Goal: Task Accomplishment & Management: Use online tool/utility

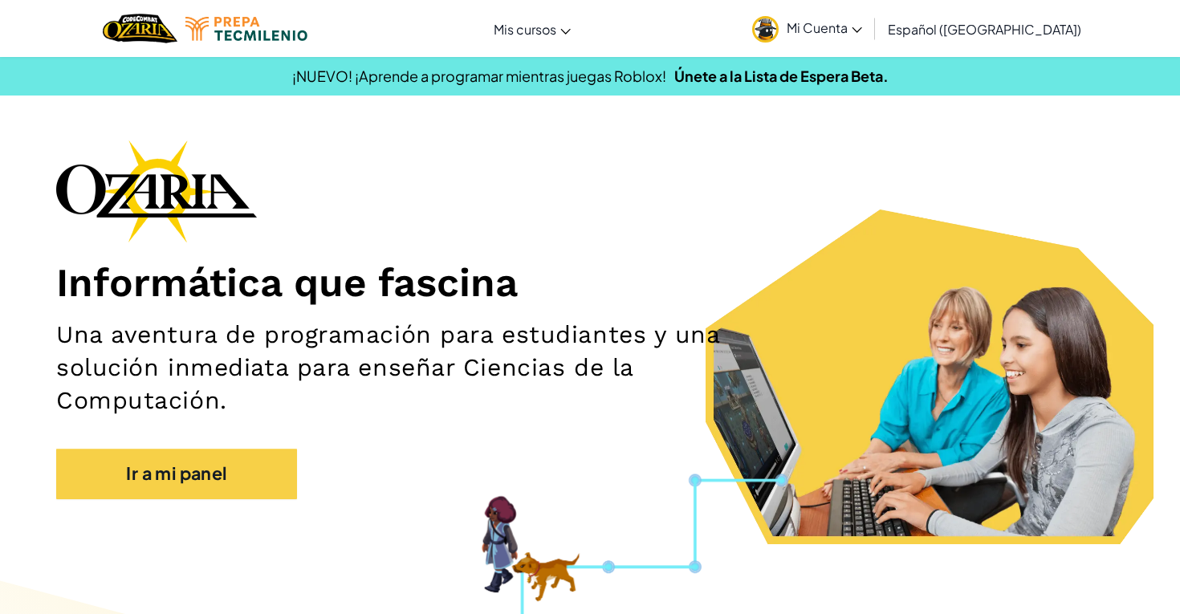
click at [747, 141] on div "Informática que fascina Una aventura de programación para estudiantes y una sol…" at bounding box center [590, 328] width 1068 height 376
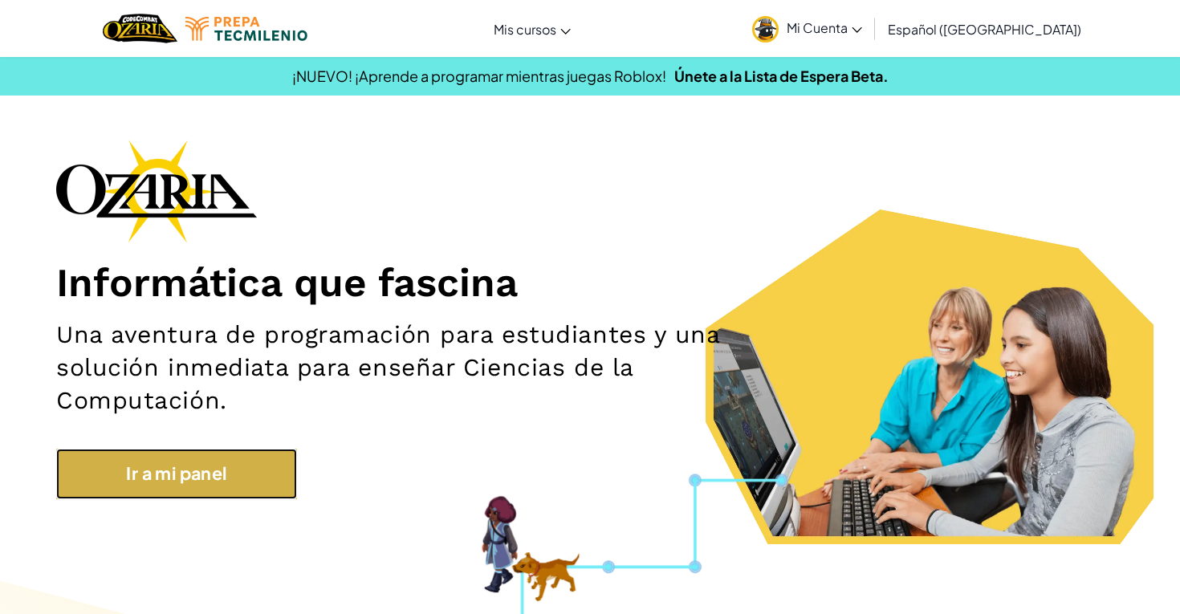
click at [286, 463] on link "Ir a mi panel" at bounding box center [176, 474] width 241 height 50
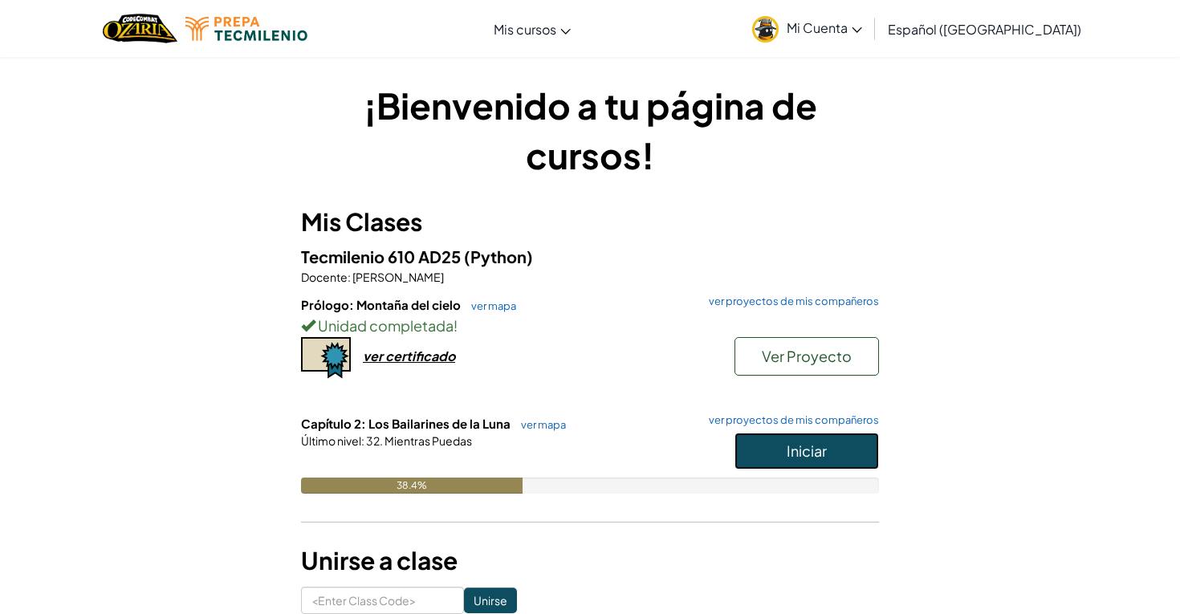
click at [790, 446] on span "Iniciar" at bounding box center [807, 451] width 40 height 18
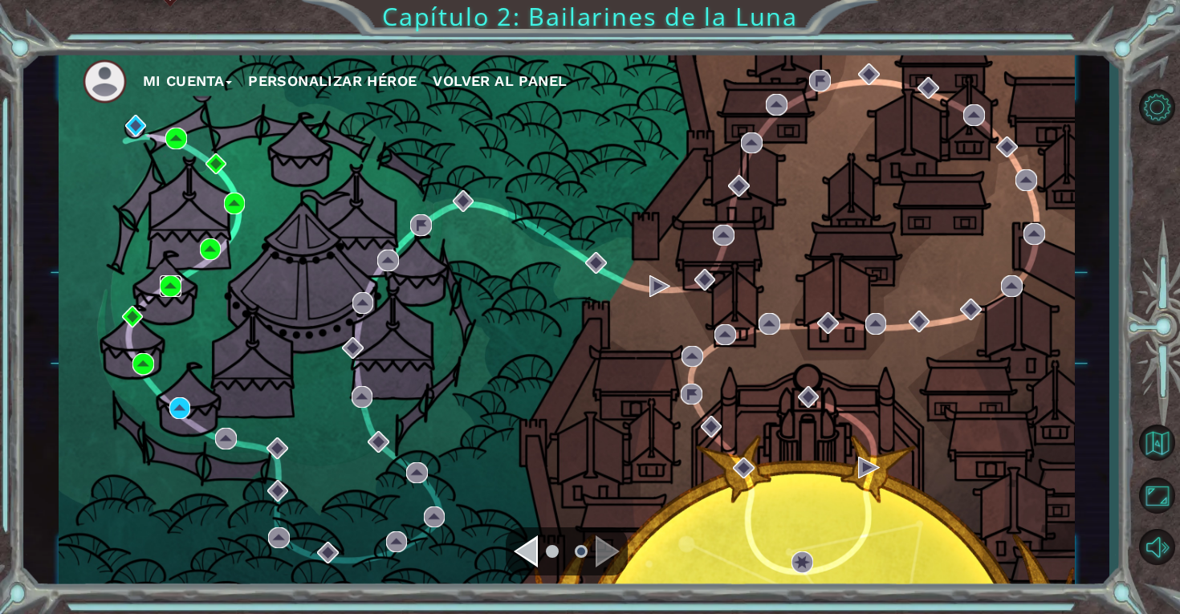
click at [177, 283] on img at bounding box center [171, 286] width 22 height 22
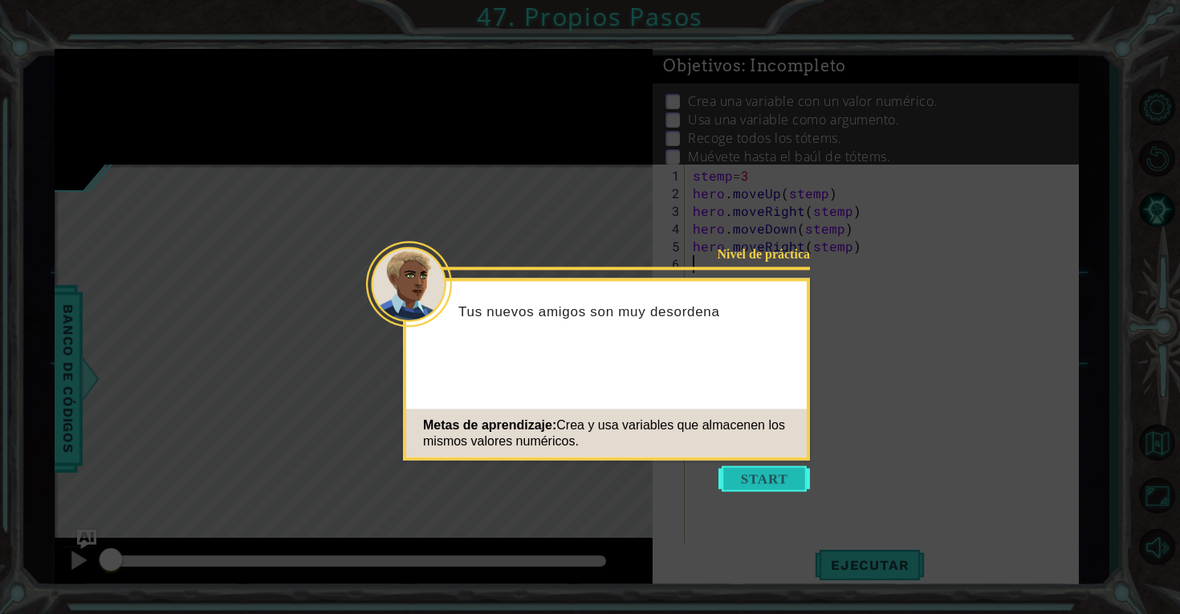
click at [751, 482] on button "Start" at bounding box center [765, 479] width 92 height 26
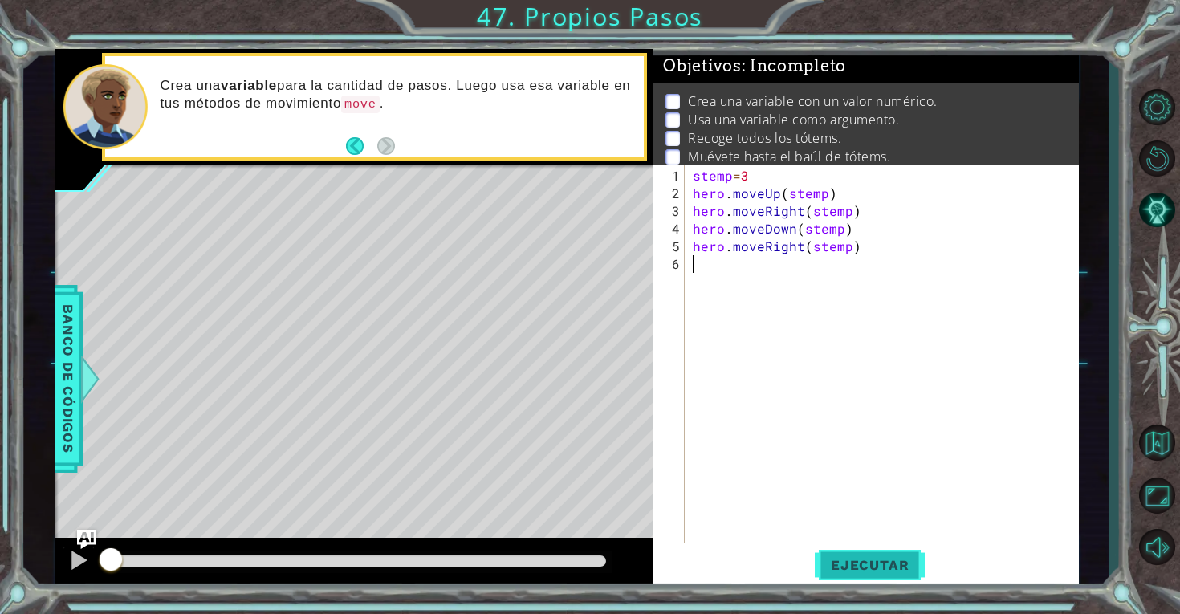
click at [873, 556] on button "Ejecutar" at bounding box center [870, 565] width 110 height 43
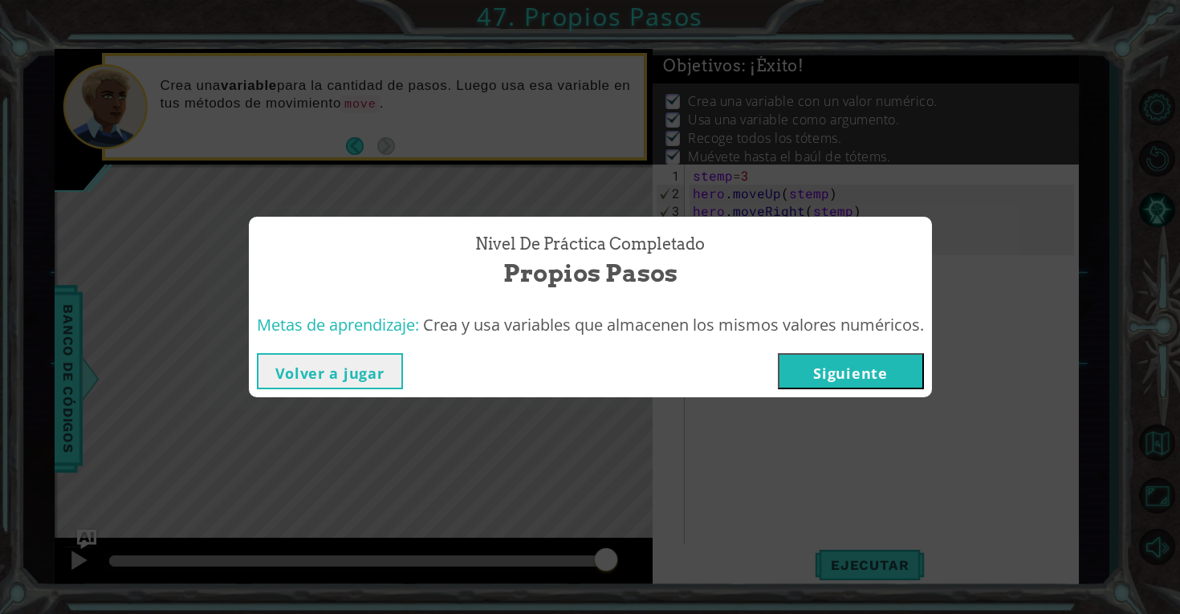
click at [380, 386] on button "Volver a jugar" at bounding box center [330, 371] width 146 height 36
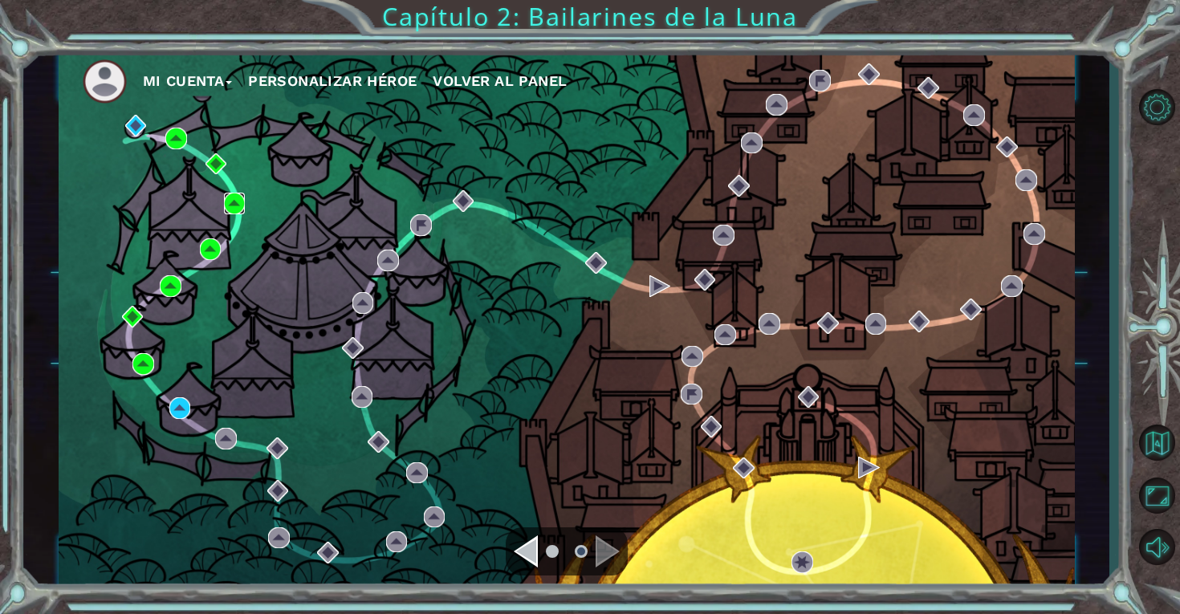
click at [234, 207] on img at bounding box center [235, 204] width 22 height 22
click at [170, 140] on img at bounding box center [176, 139] width 22 height 22
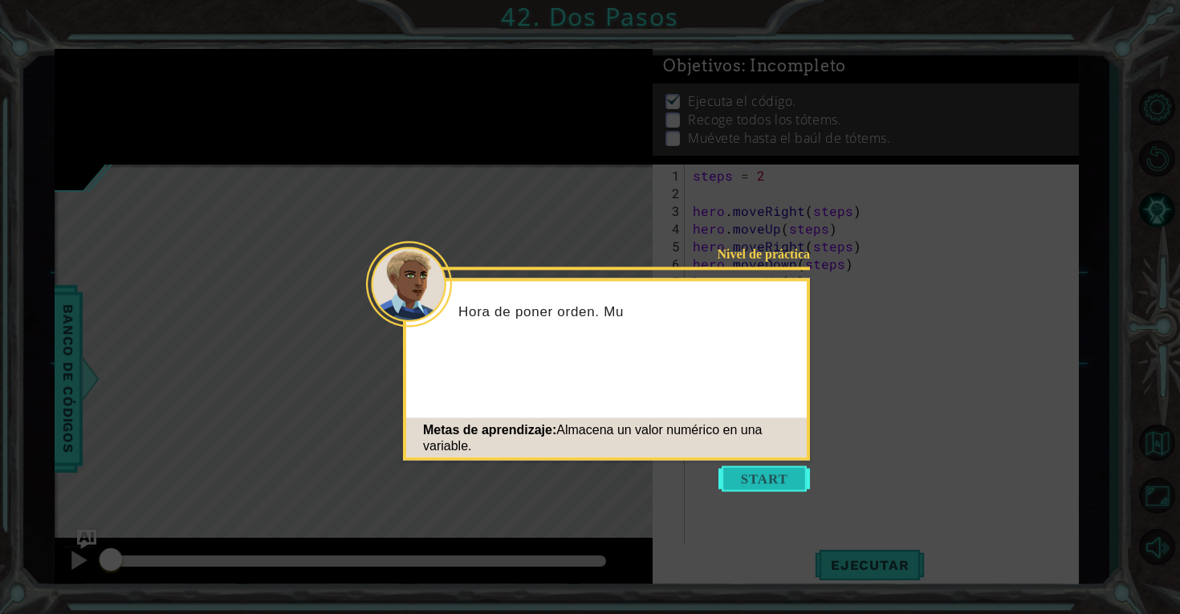
click at [780, 487] on button "Start" at bounding box center [765, 479] width 92 height 26
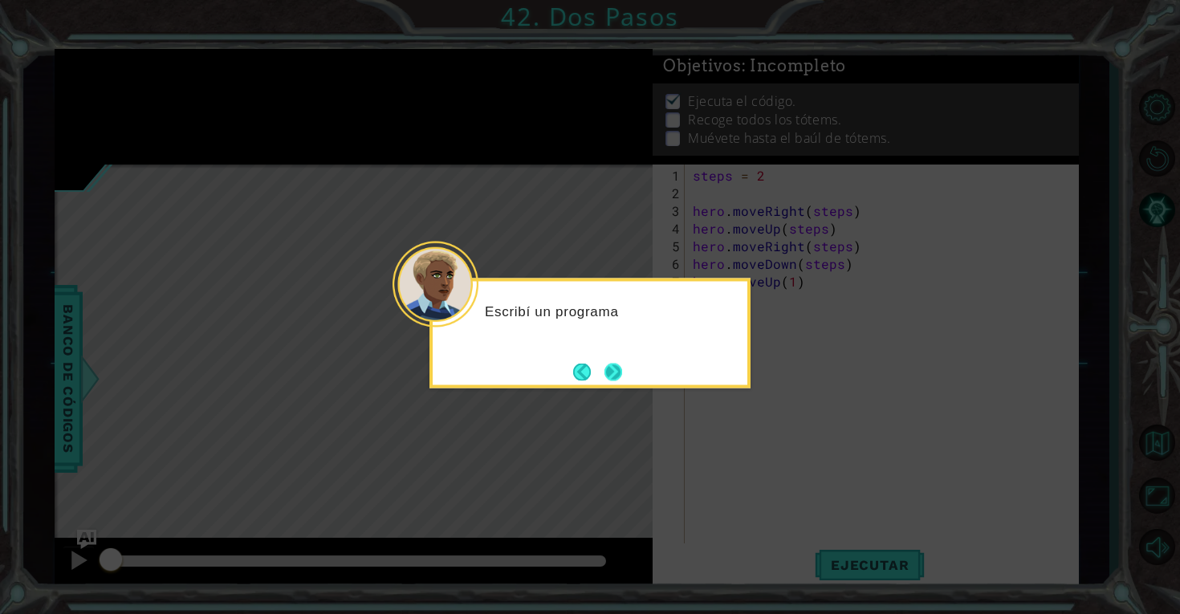
click at [614, 371] on button "Next" at bounding box center [614, 372] width 18 height 18
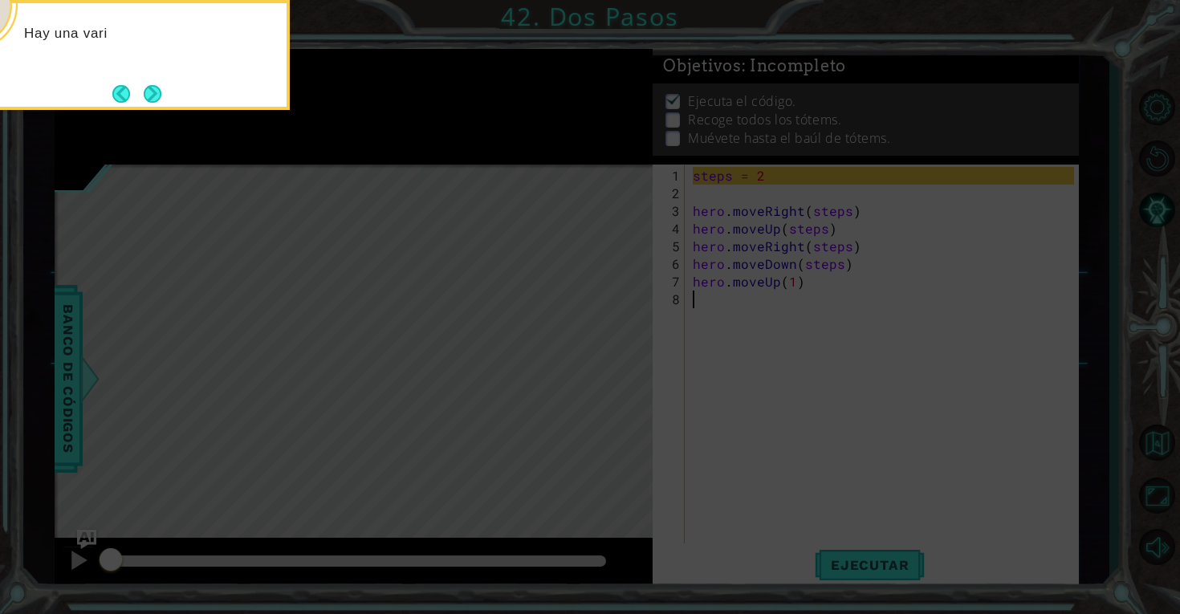
click at [840, 544] on icon at bounding box center [590, 307] width 1180 height 614
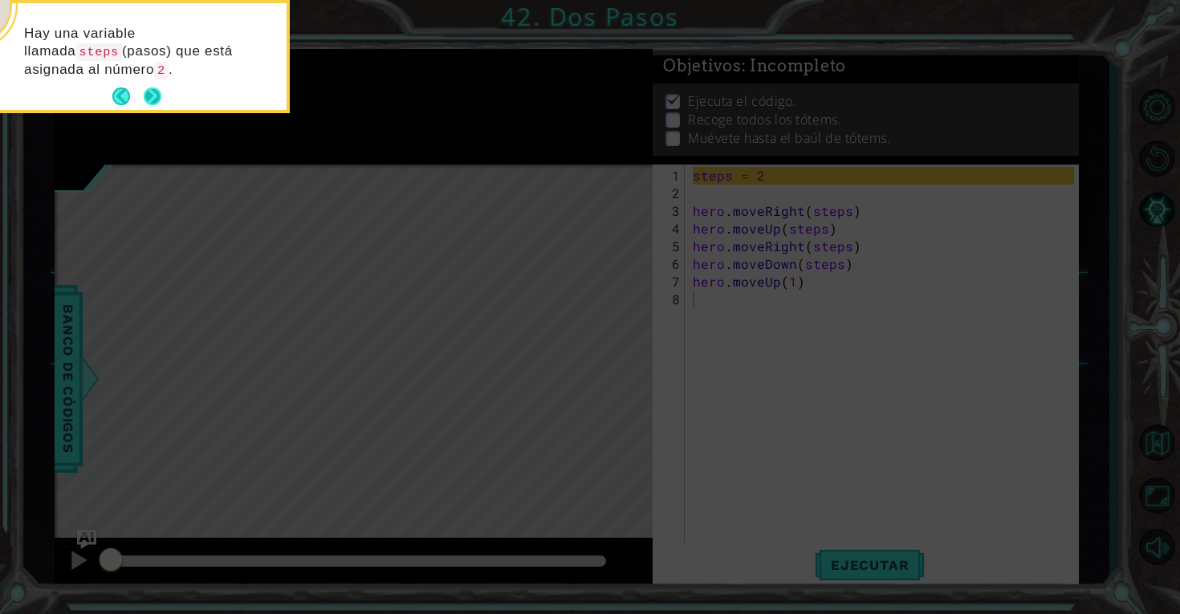
click at [150, 92] on button "Next" at bounding box center [153, 97] width 18 height 18
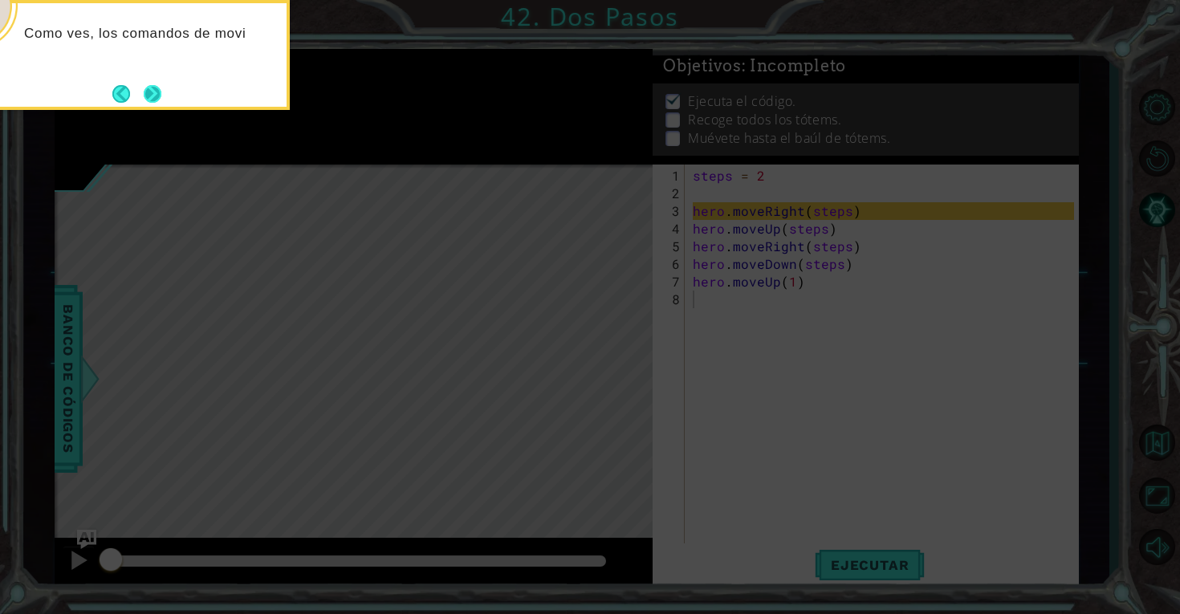
click at [148, 97] on button "Next" at bounding box center [153, 94] width 18 height 18
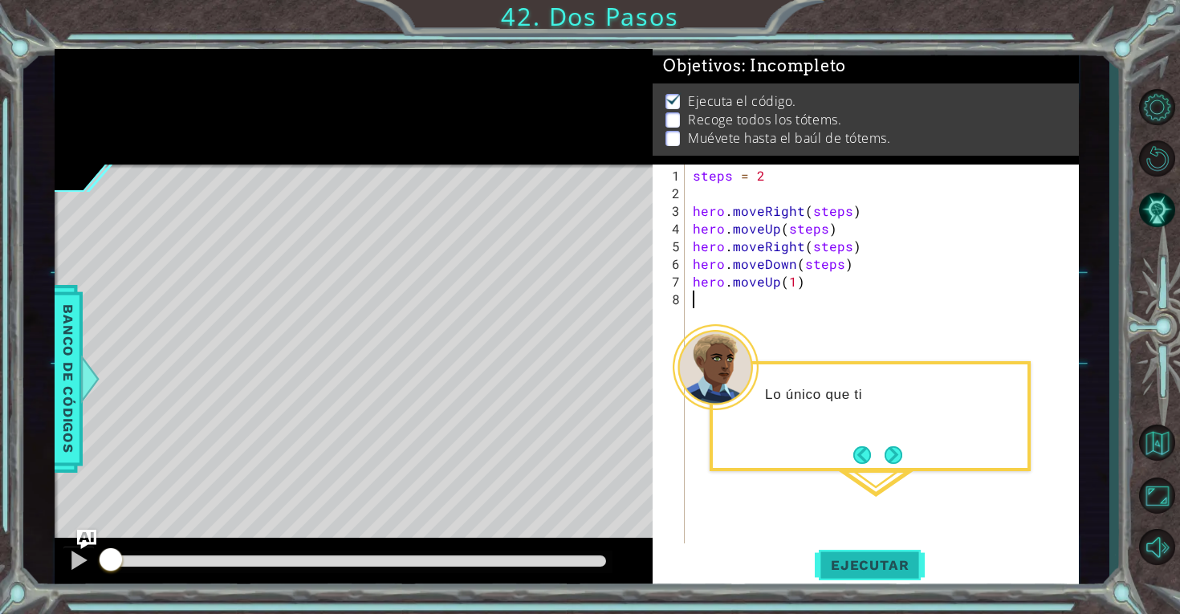
click at [854, 552] on button "Ejecutar" at bounding box center [870, 565] width 110 height 43
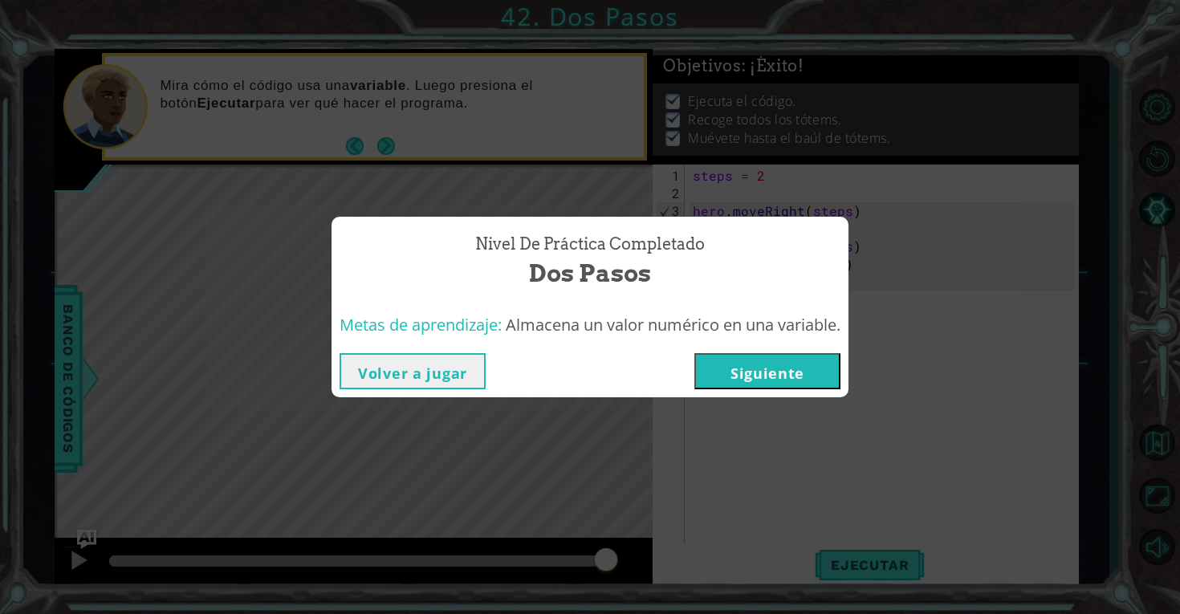
click at [820, 364] on button "Siguiente" at bounding box center [767, 371] width 146 height 36
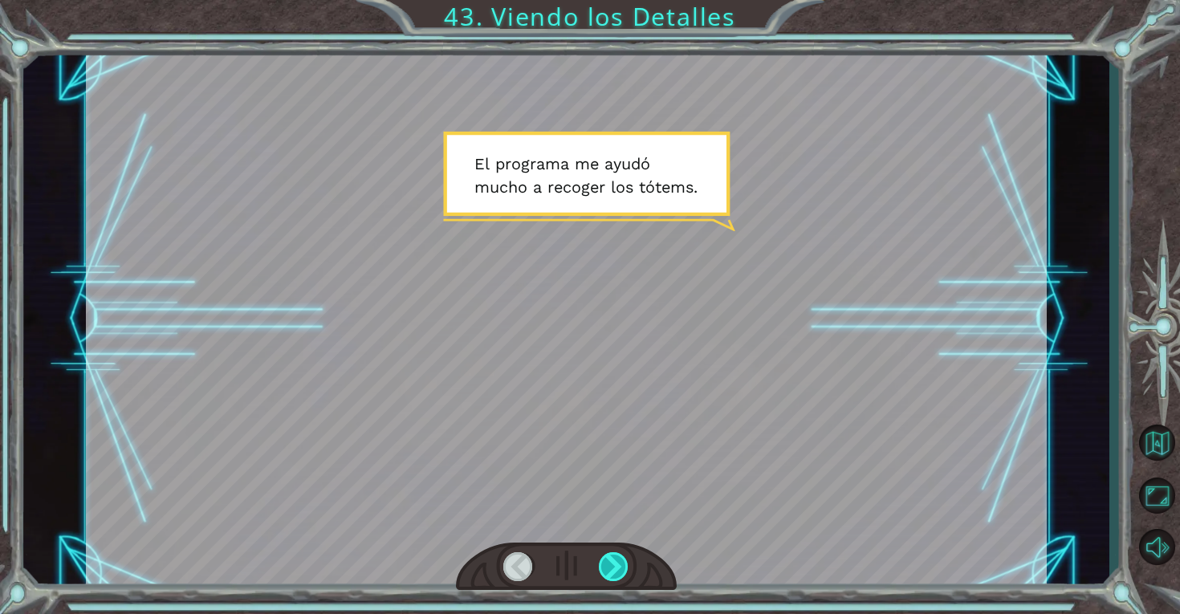
click at [609, 575] on div at bounding box center [614, 566] width 31 height 29
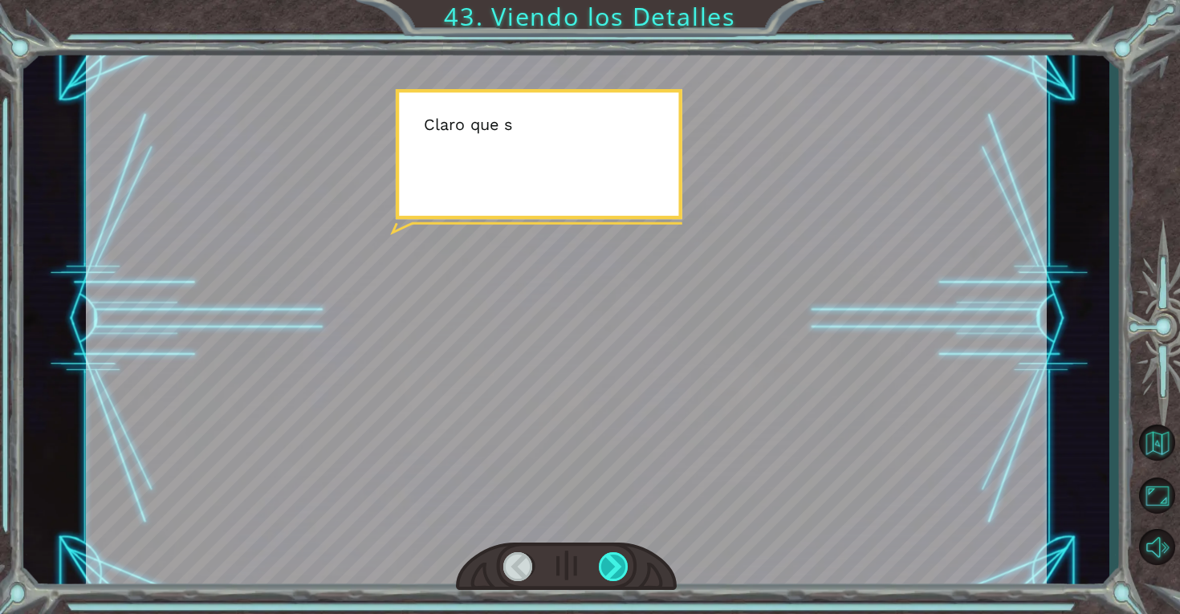
click at [609, 575] on div at bounding box center [614, 566] width 31 height 29
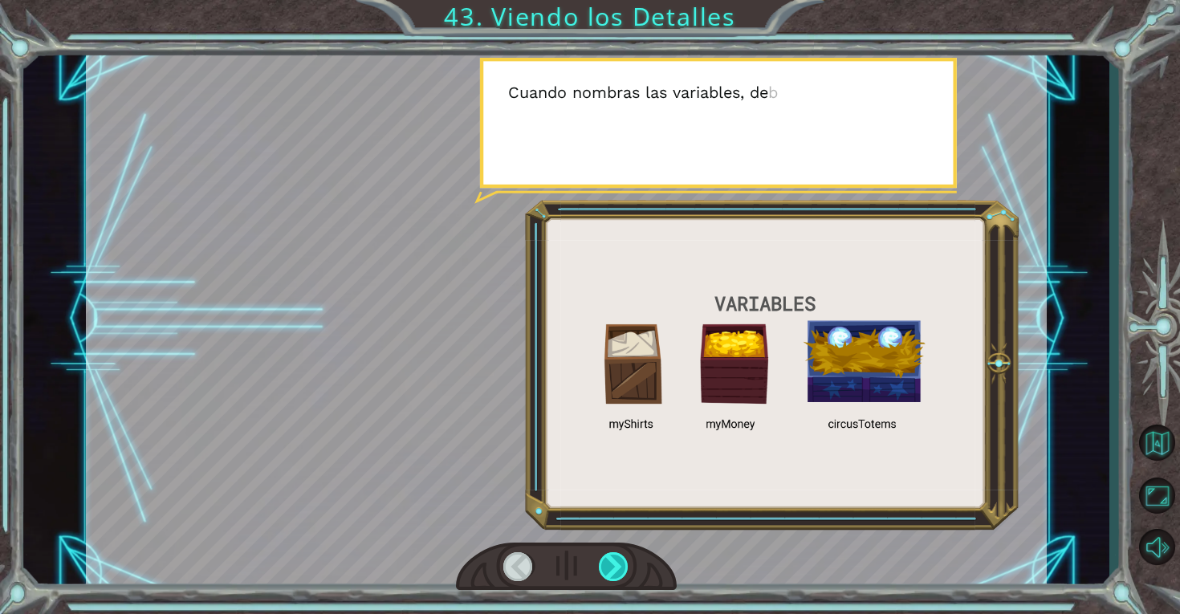
click at [609, 576] on div at bounding box center [614, 566] width 31 height 29
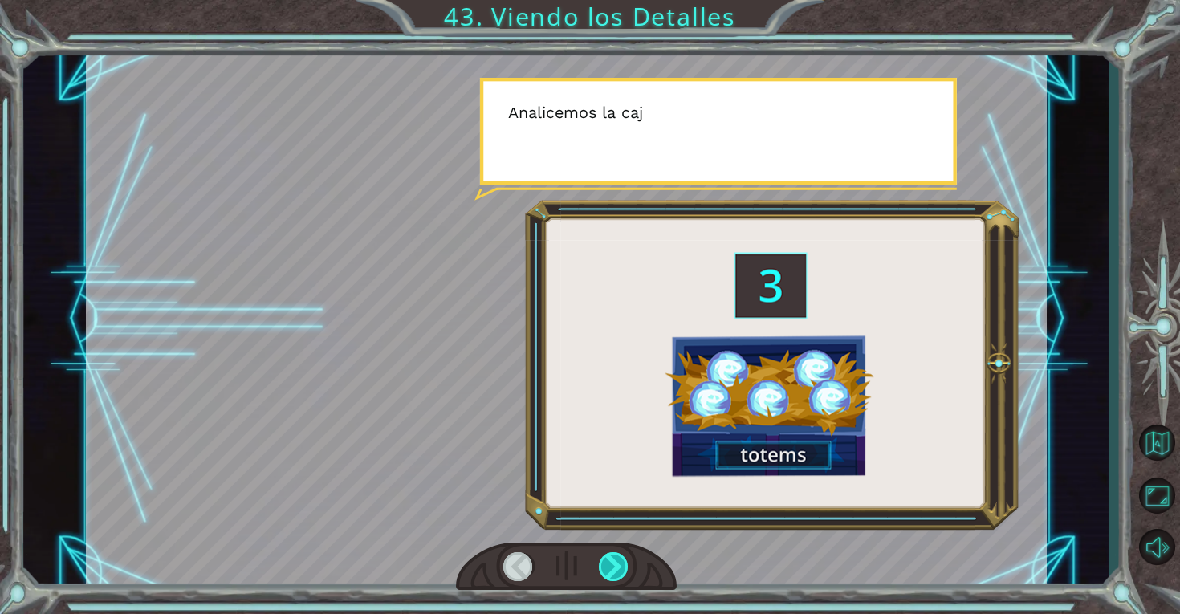
click at [609, 576] on div at bounding box center [614, 566] width 31 height 29
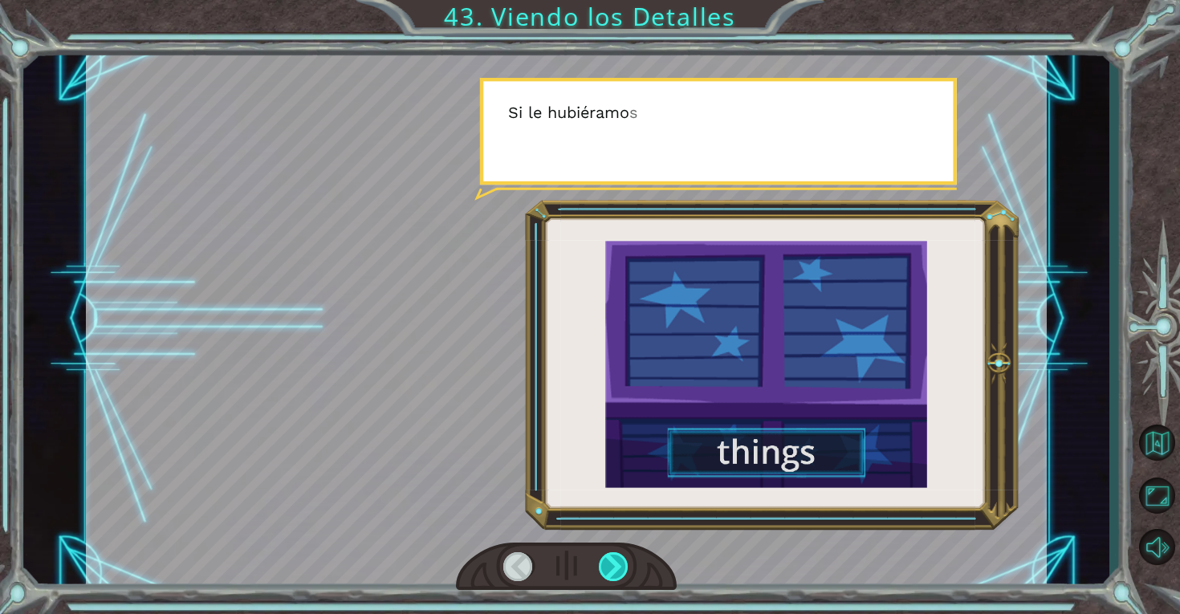
click at [609, 576] on div at bounding box center [614, 566] width 31 height 29
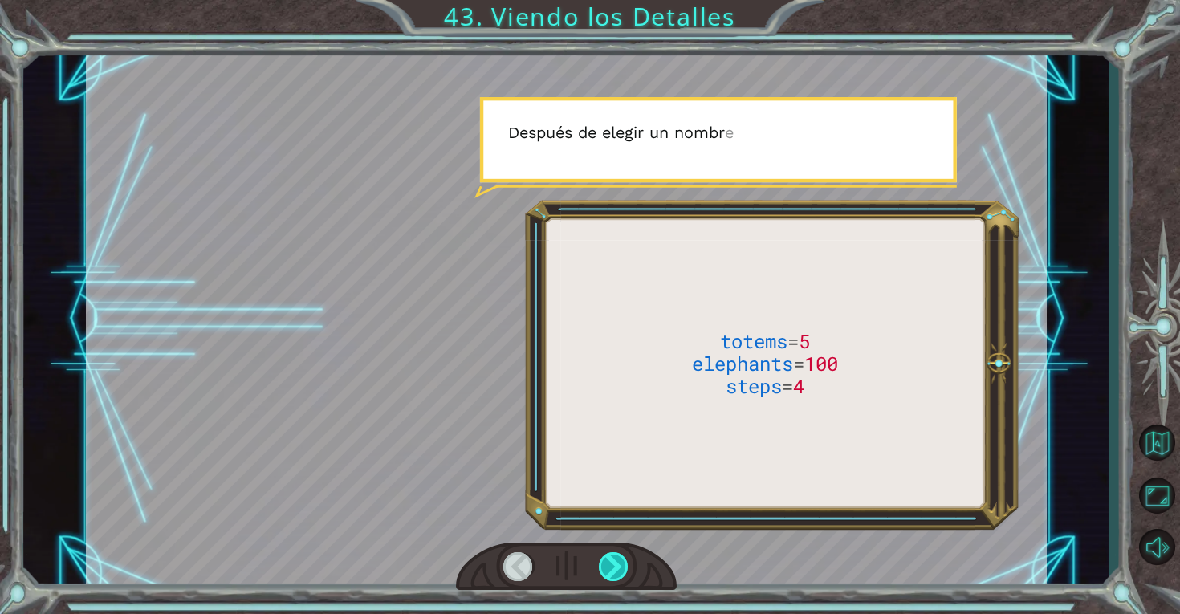
click at [609, 576] on div at bounding box center [614, 566] width 31 height 29
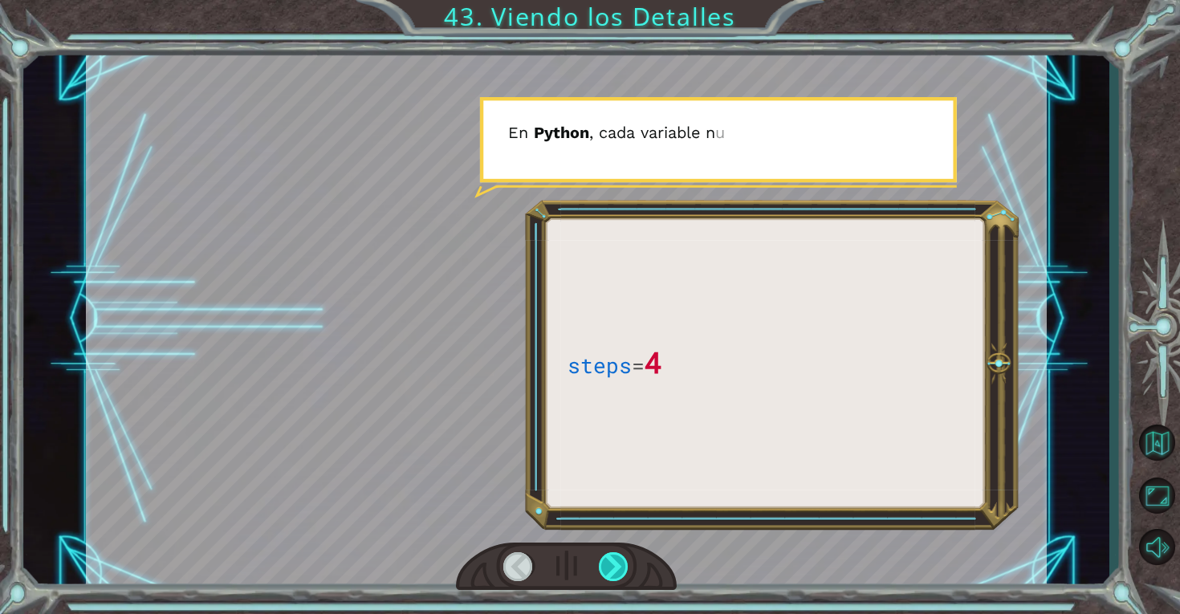
click at [609, 576] on div at bounding box center [614, 566] width 31 height 29
click at [609, 577] on div at bounding box center [614, 566] width 31 height 29
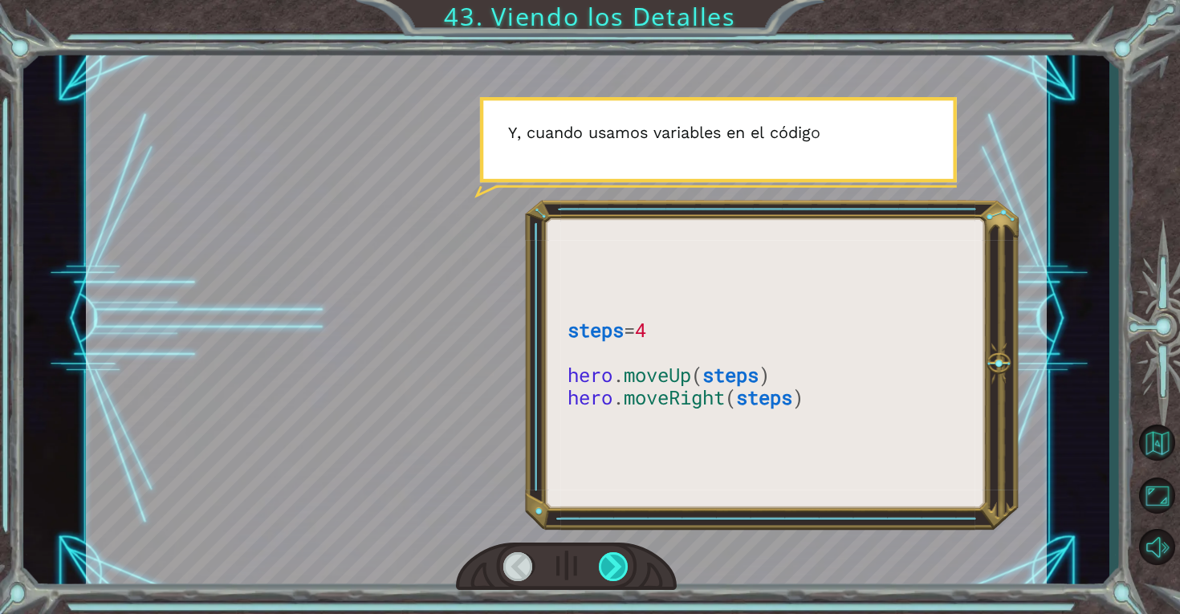
click at [609, 577] on div at bounding box center [614, 566] width 31 height 29
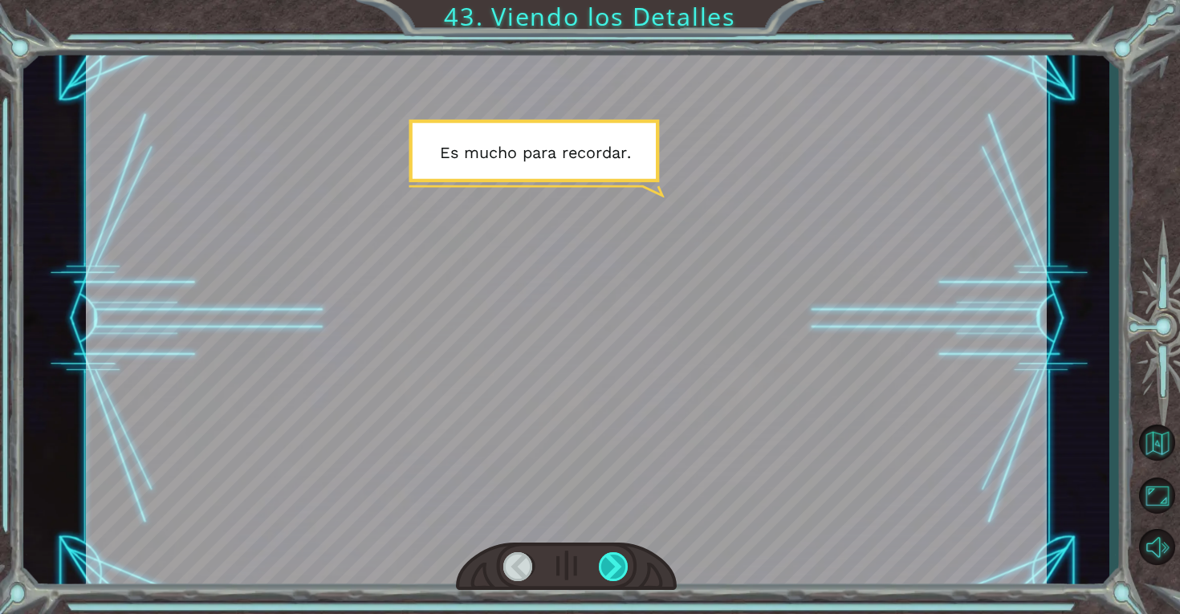
click at [609, 578] on div at bounding box center [614, 566] width 31 height 29
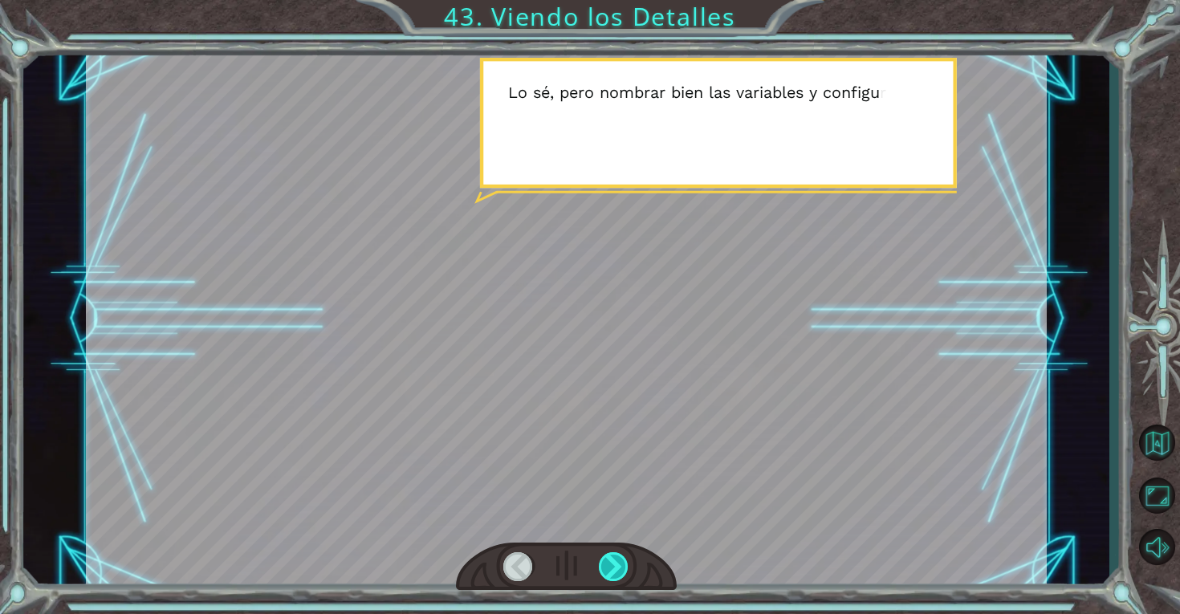
click at [609, 578] on div at bounding box center [614, 566] width 31 height 29
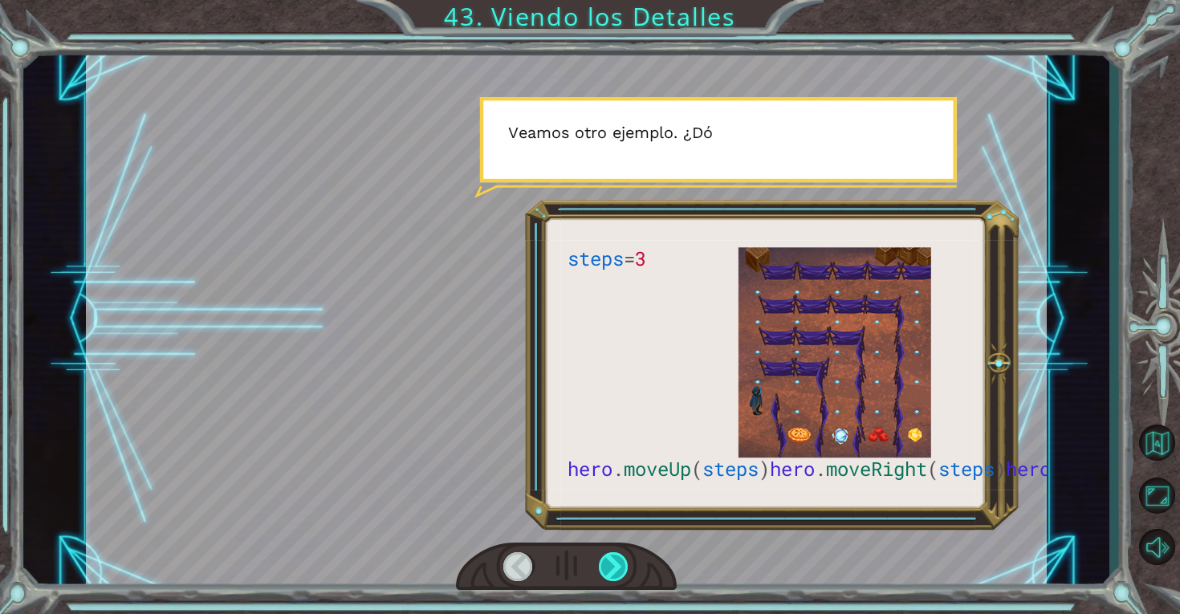
click at [609, 578] on div at bounding box center [614, 566] width 31 height 29
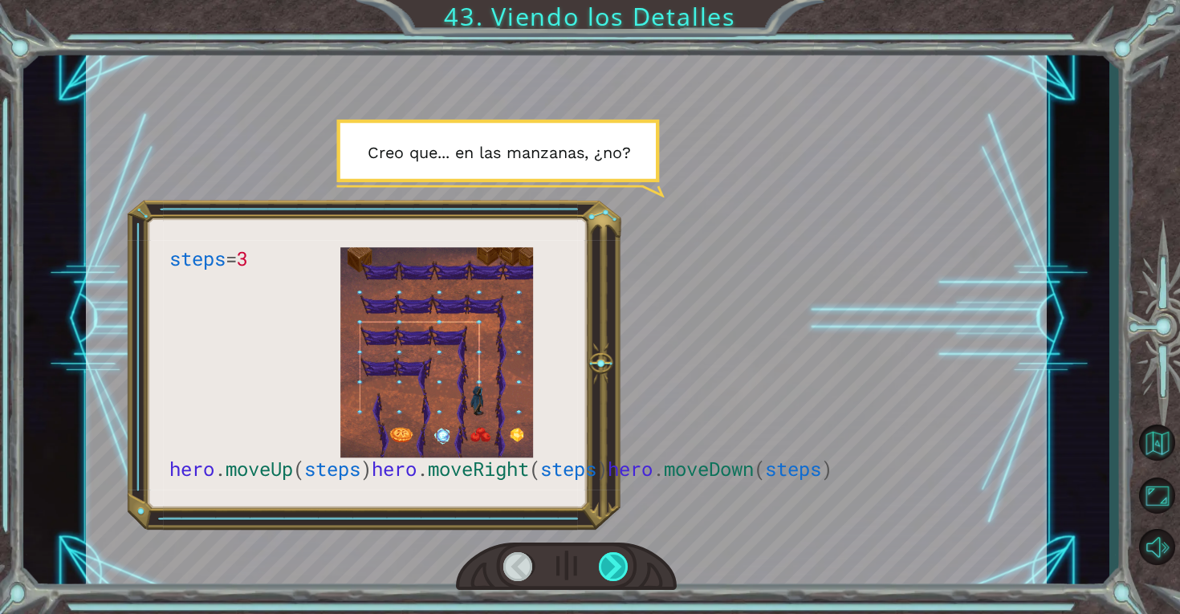
click at [609, 579] on div at bounding box center [614, 566] width 31 height 29
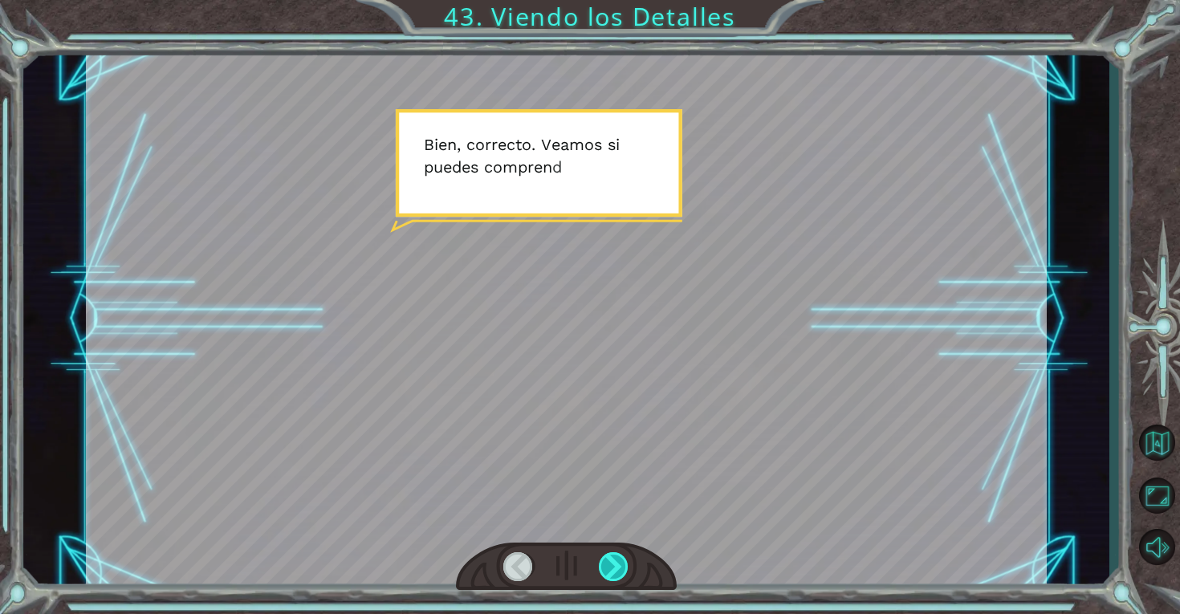
click at [609, 580] on div at bounding box center [614, 566] width 31 height 29
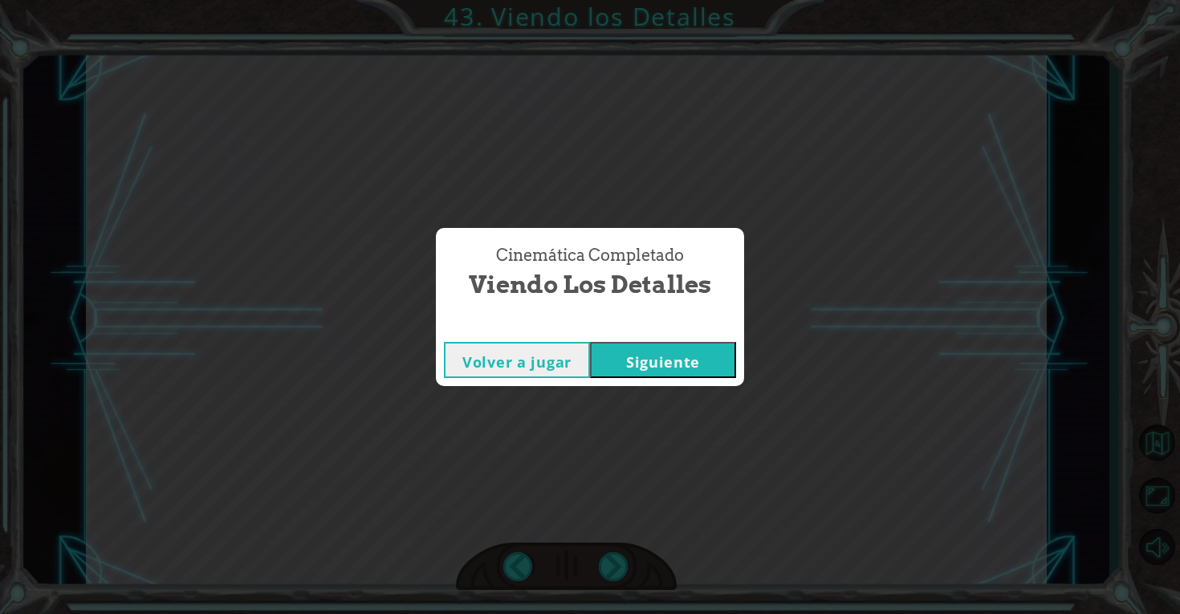
click at [622, 365] on button "Siguiente" at bounding box center [663, 360] width 146 height 36
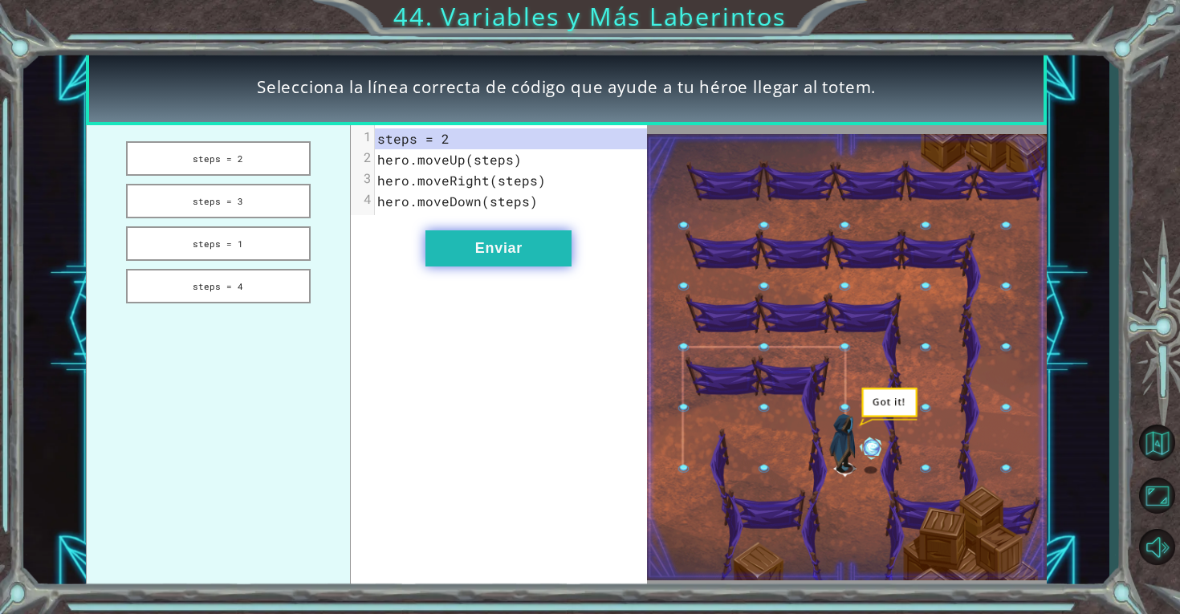
click at [541, 260] on button "Enviar" at bounding box center [499, 248] width 146 height 36
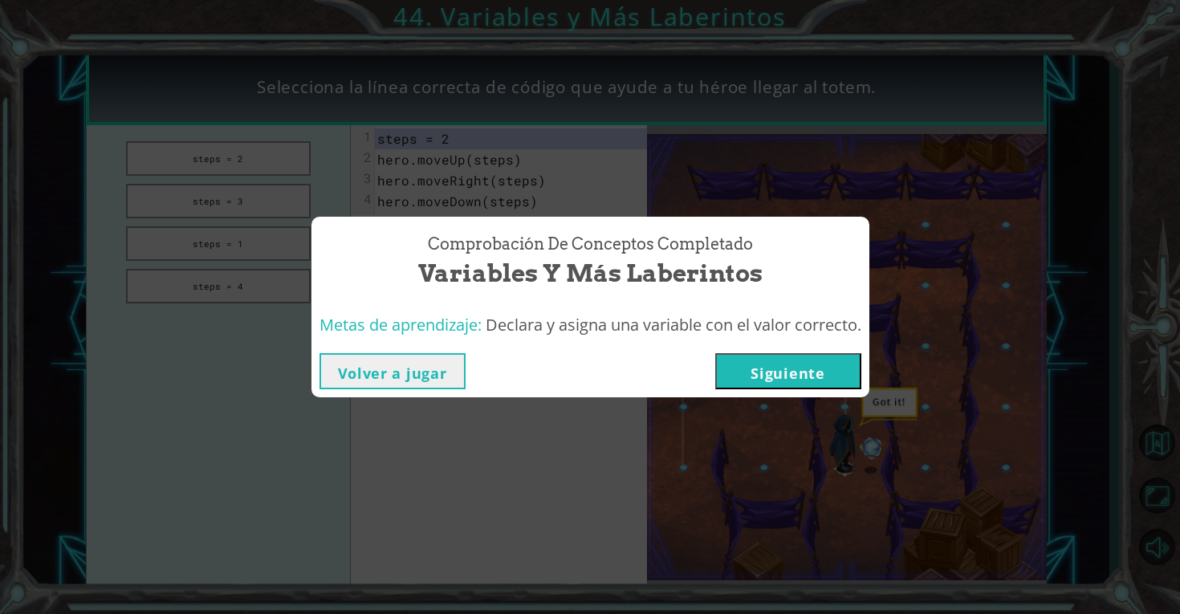
click at [762, 365] on button "Siguiente" at bounding box center [788, 371] width 146 height 36
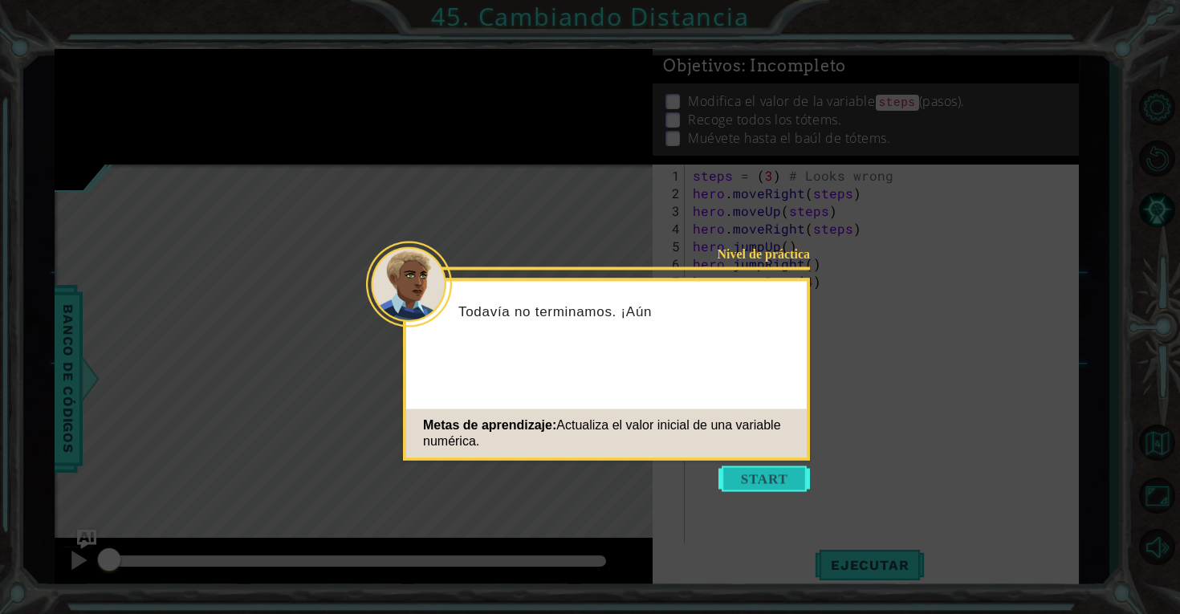
click at [751, 484] on button "Start" at bounding box center [765, 479] width 92 height 26
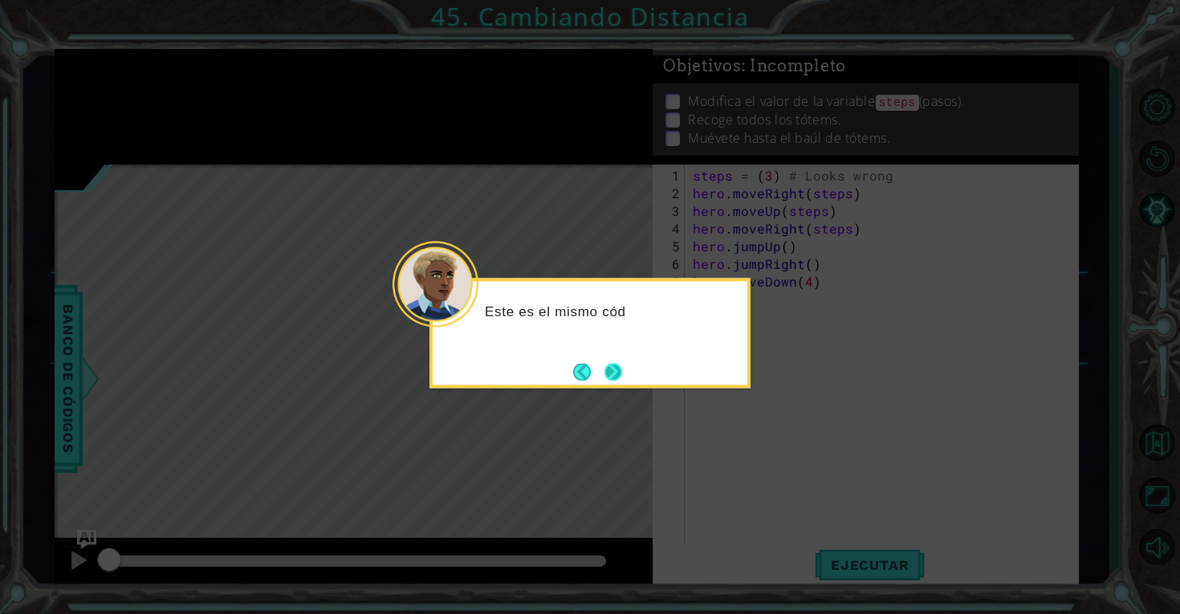
click at [623, 367] on button "Next" at bounding box center [614, 372] width 18 height 18
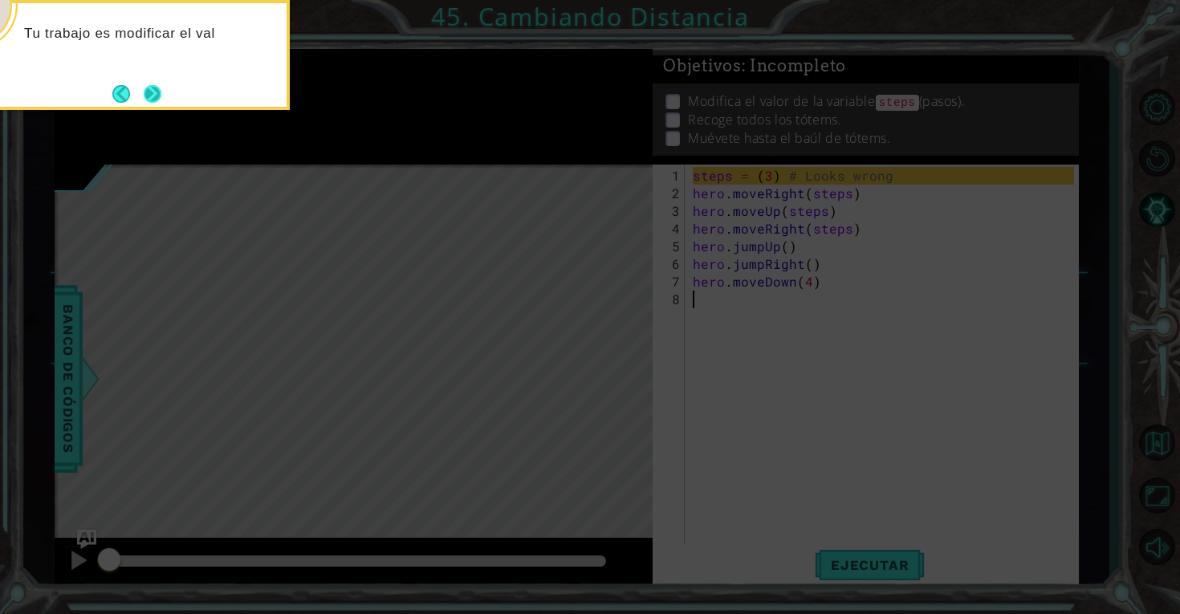
click at [147, 87] on button "Next" at bounding box center [153, 94] width 18 height 18
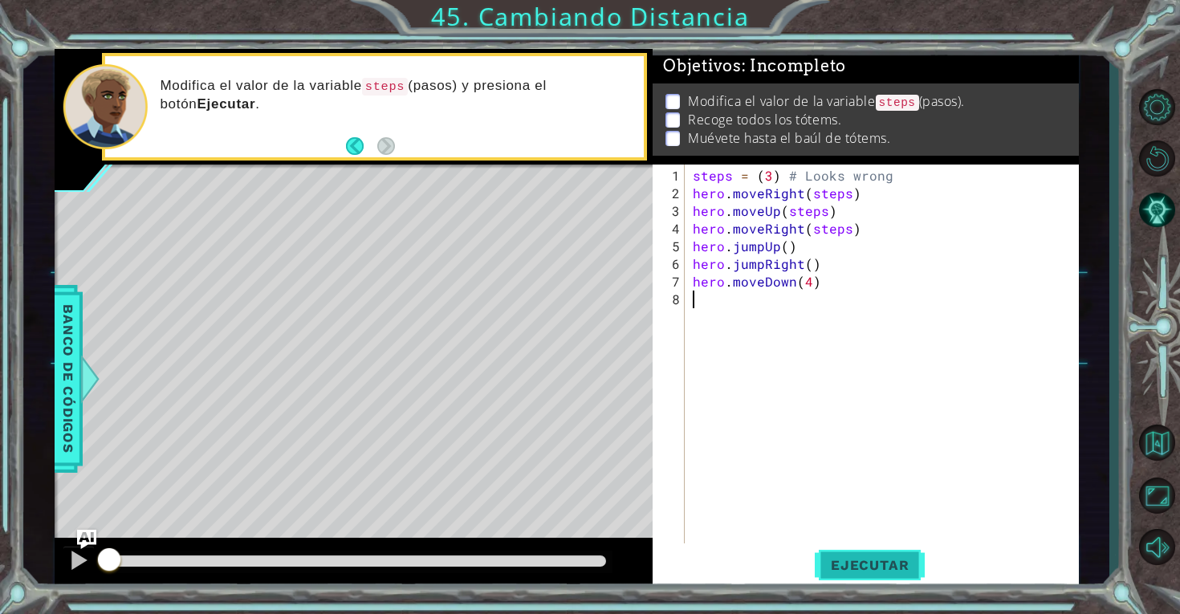
click at [886, 570] on span "Ejecutar" at bounding box center [870, 565] width 110 height 16
